Goal: Task Accomplishment & Management: Manage account settings

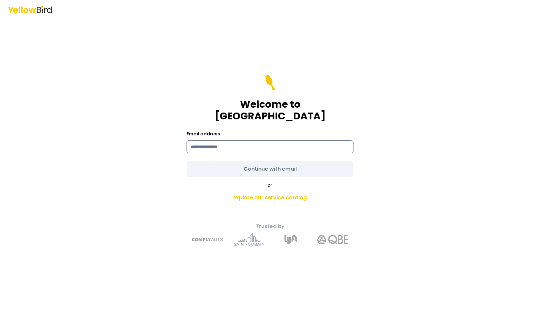
click at [267, 142] on input at bounding box center [270, 146] width 167 height 13
type input "**********"
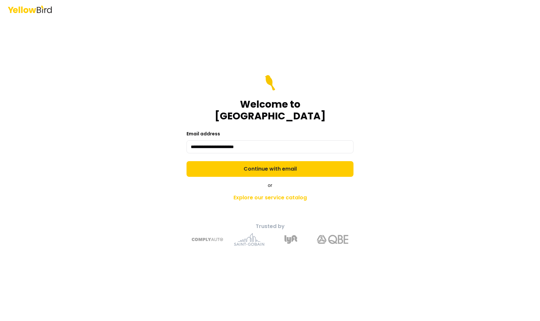
click at [241, 165] on form "**********" at bounding box center [270, 126] width 167 height 102
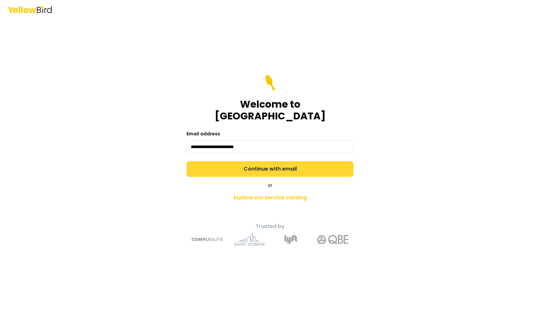
click at [243, 165] on button "Continue with email" at bounding box center [270, 169] width 167 height 16
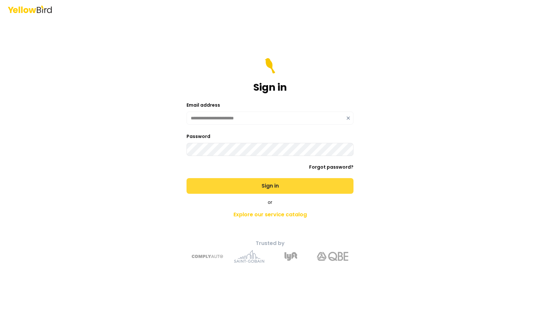
click at [253, 184] on button "Sign in" at bounding box center [270, 186] width 167 height 16
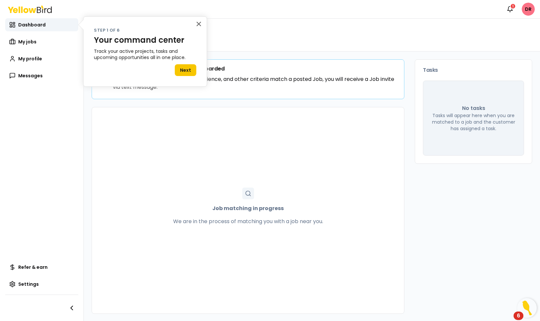
click at [194, 24] on div "× Step 1 of 6 Your command center Track your active projects, tasks and upcomin…" at bounding box center [145, 51] width 124 height 70
click at [196, 24] on button "×" at bounding box center [199, 24] width 6 height 10
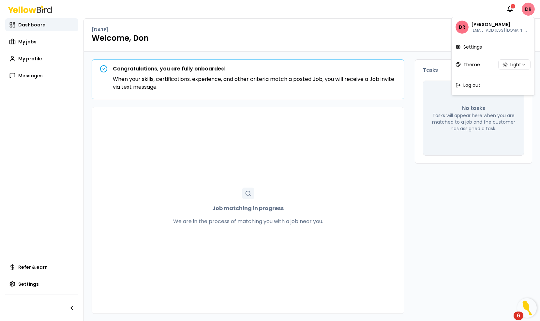
click at [528, 12] on html "Notifications 1 DR Dashboard My jobs My profile Messages Refer & earn Settings …" at bounding box center [270, 160] width 540 height 321
click at [482, 50] on link "Settings" at bounding box center [493, 46] width 80 height 17
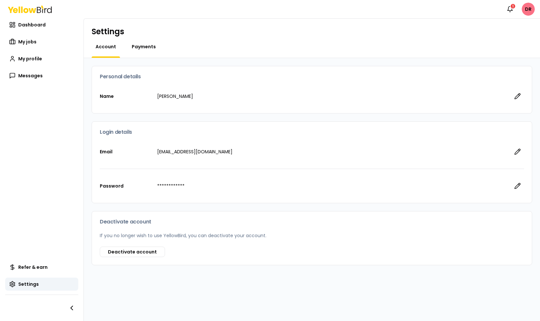
click at [146, 47] on span "Payments" at bounding box center [144, 46] width 24 height 7
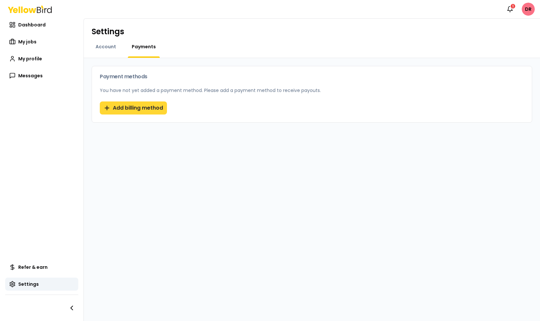
click at [125, 106] on button "Add billing method" at bounding box center [133, 107] width 67 height 13
